Goal: Find specific page/section: Find specific page/section

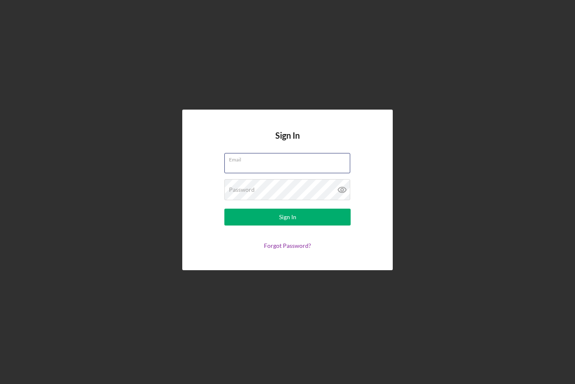
type input "[PERSON_NAME][EMAIL_ADDRESS][PERSON_NAME][DOMAIN_NAME]"
click at [288, 225] on button "Sign In" at bounding box center [287, 216] width 126 height 17
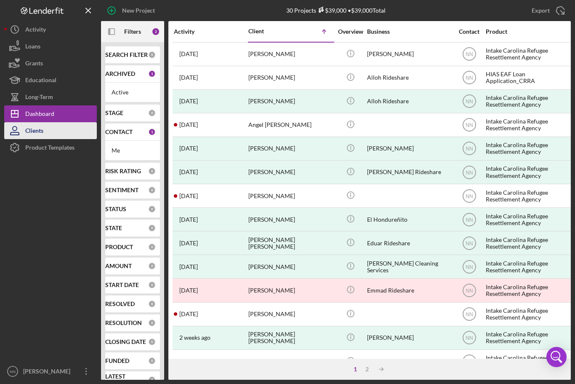
click at [51, 128] on button "Clients" at bounding box center [50, 130] width 93 height 17
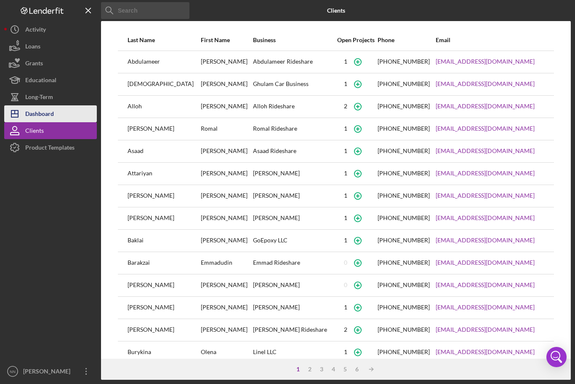
click at [32, 112] on div "Dashboard" at bounding box center [39, 114] width 29 height 19
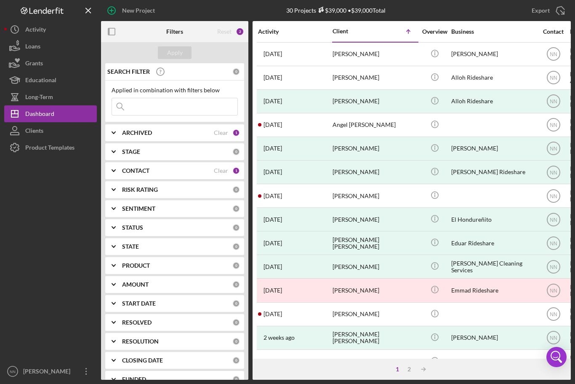
click at [181, 107] on input at bounding box center [174, 106] width 125 height 17
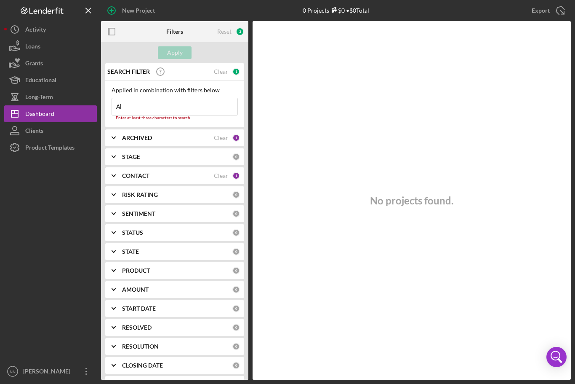
type input "A"
